Goal: Navigation & Orientation: Find specific page/section

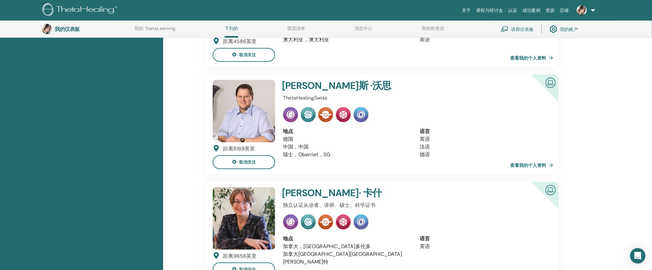
scroll to position [201, 0]
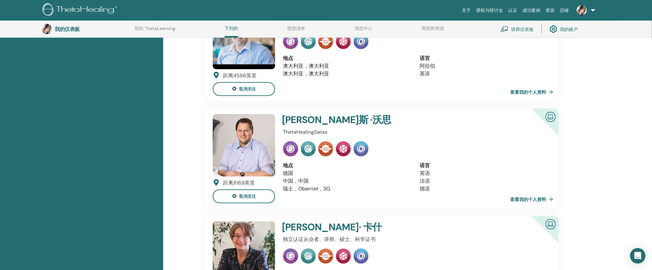
click at [537, 195] on link "查看我的个人资料" at bounding box center [533, 199] width 46 height 13
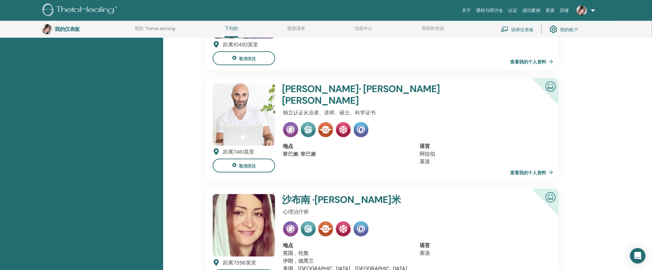
scroll to position [663, 0]
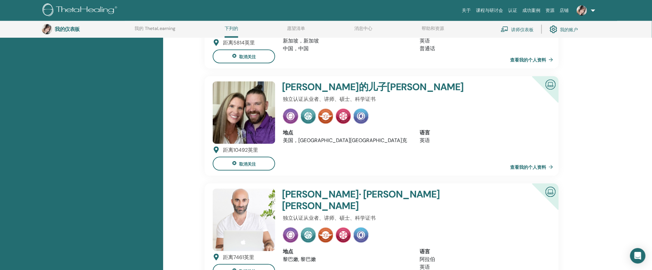
click at [529, 28] on font "讲师仪表板" at bounding box center [522, 29] width 23 height 6
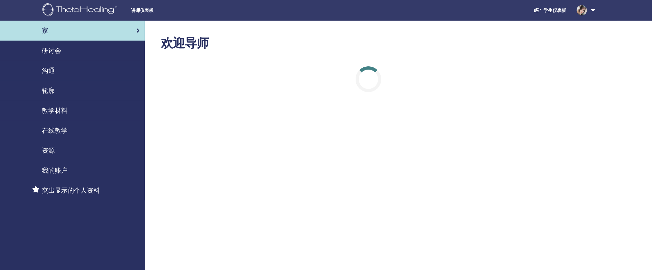
click at [49, 48] on font "研讨会" at bounding box center [51, 50] width 19 height 8
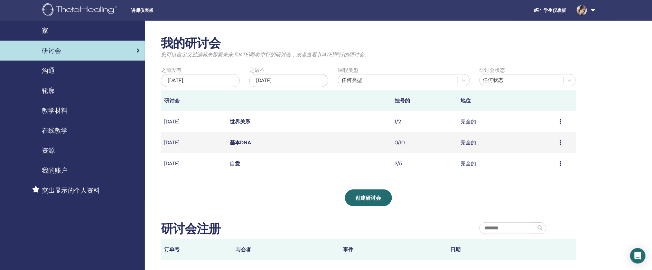
scroll to position [230, 0]
